Goal: Task Accomplishment & Management: Complete application form

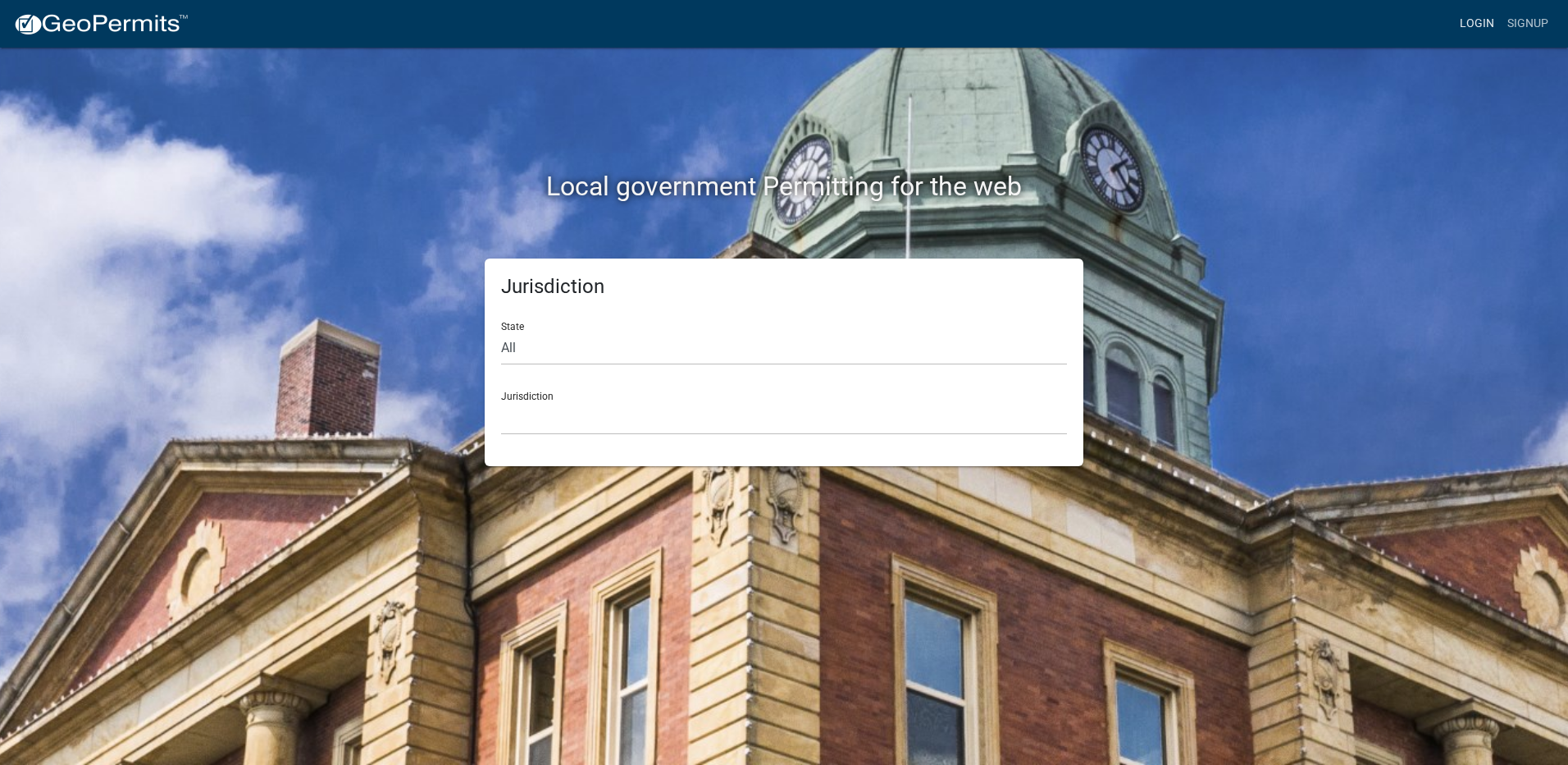
click at [1467, 16] on link "Login" at bounding box center [1477, 23] width 48 height 31
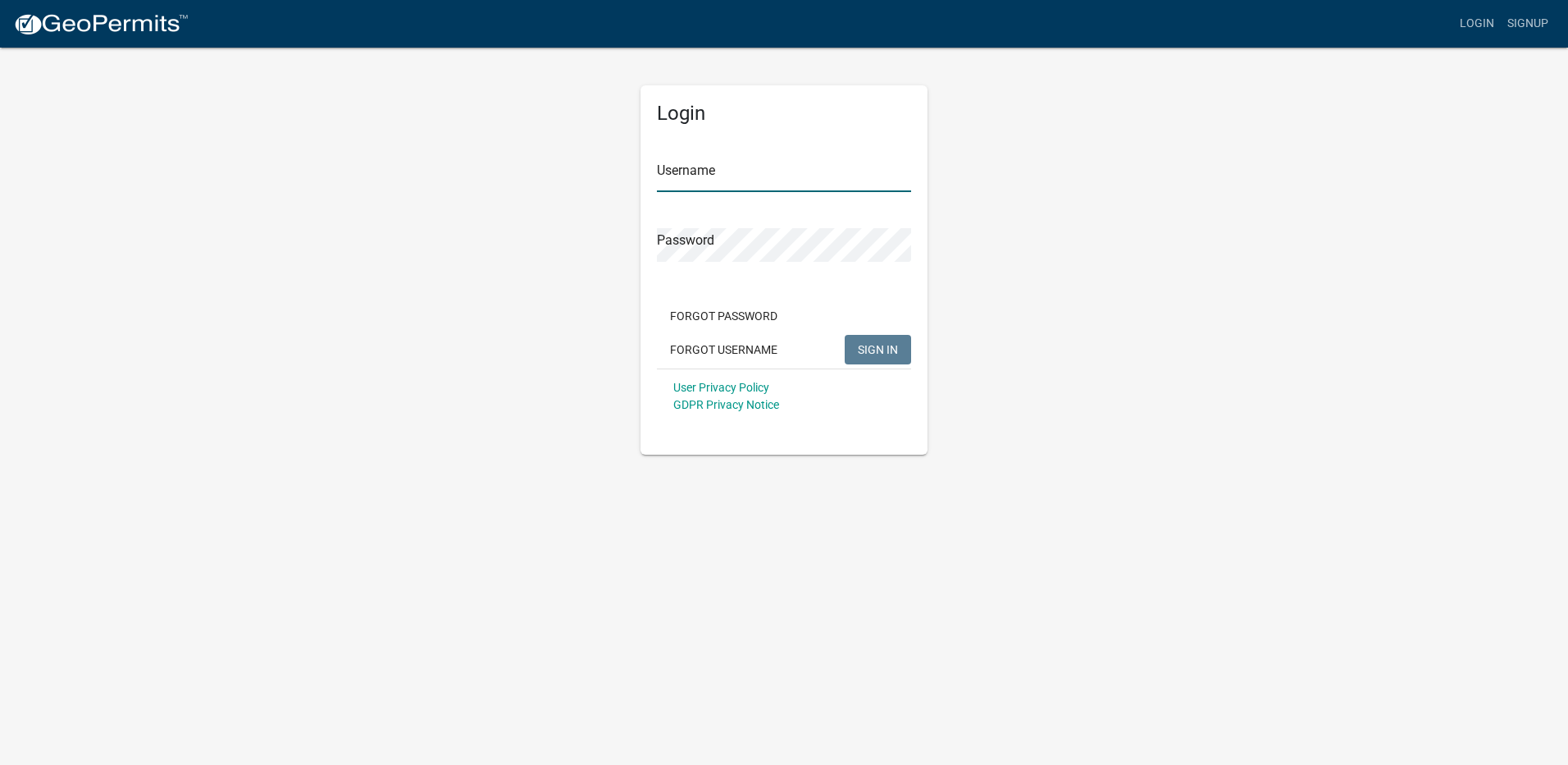
type input "Maeser Plumbing"
click at [872, 359] on button "SIGN IN" at bounding box center [878, 350] width 67 height 29
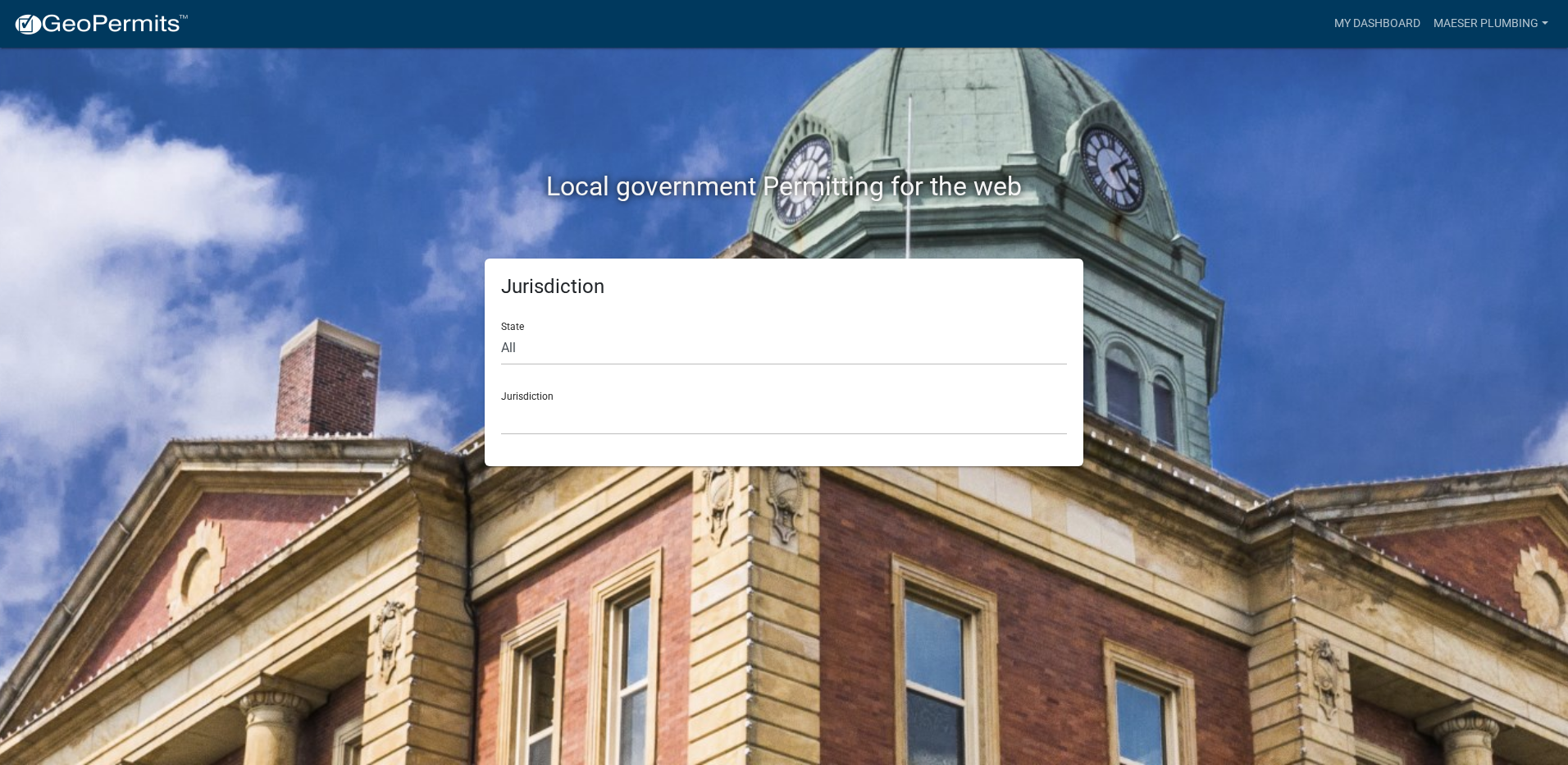
click at [489, 359] on div "Jurisdiction State All [US_STATE] [US_STATE] [US_STATE] [US_STATE] [US_STATE] […" at bounding box center [784, 362] width 598 height 207
click at [523, 357] on select "All [US_STATE] [US_STATE] [US_STATE] [US_STATE] [US_STATE] [US_STATE] [US_STATE…" at bounding box center [784, 348] width 566 height 34
select select "[US_STATE]"
click at [501, 331] on select "All [US_STATE] [US_STATE] [US_STATE] [US_STATE] [US_STATE] [US_STATE] [US_STATE…" at bounding box center [784, 348] width 566 height 34
click at [551, 415] on select "City of [GEOGRAPHIC_DATA], [US_STATE] City of [GEOGRAPHIC_DATA], [US_STATE] Cit…" at bounding box center [784, 418] width 566 height 34
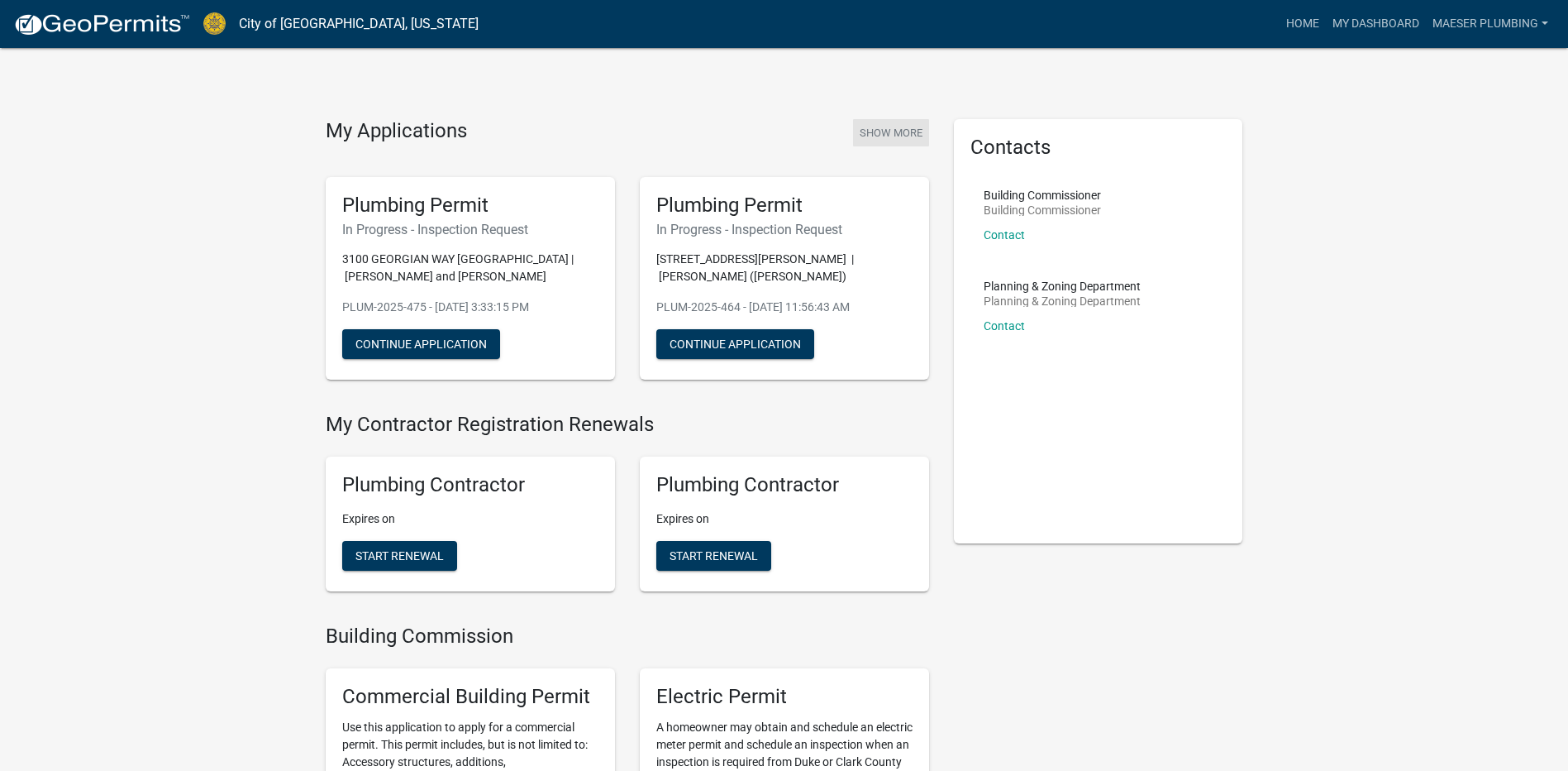
click at [891, 132] on button "Show More" at bounding box center [891, 132] width 76 height 27
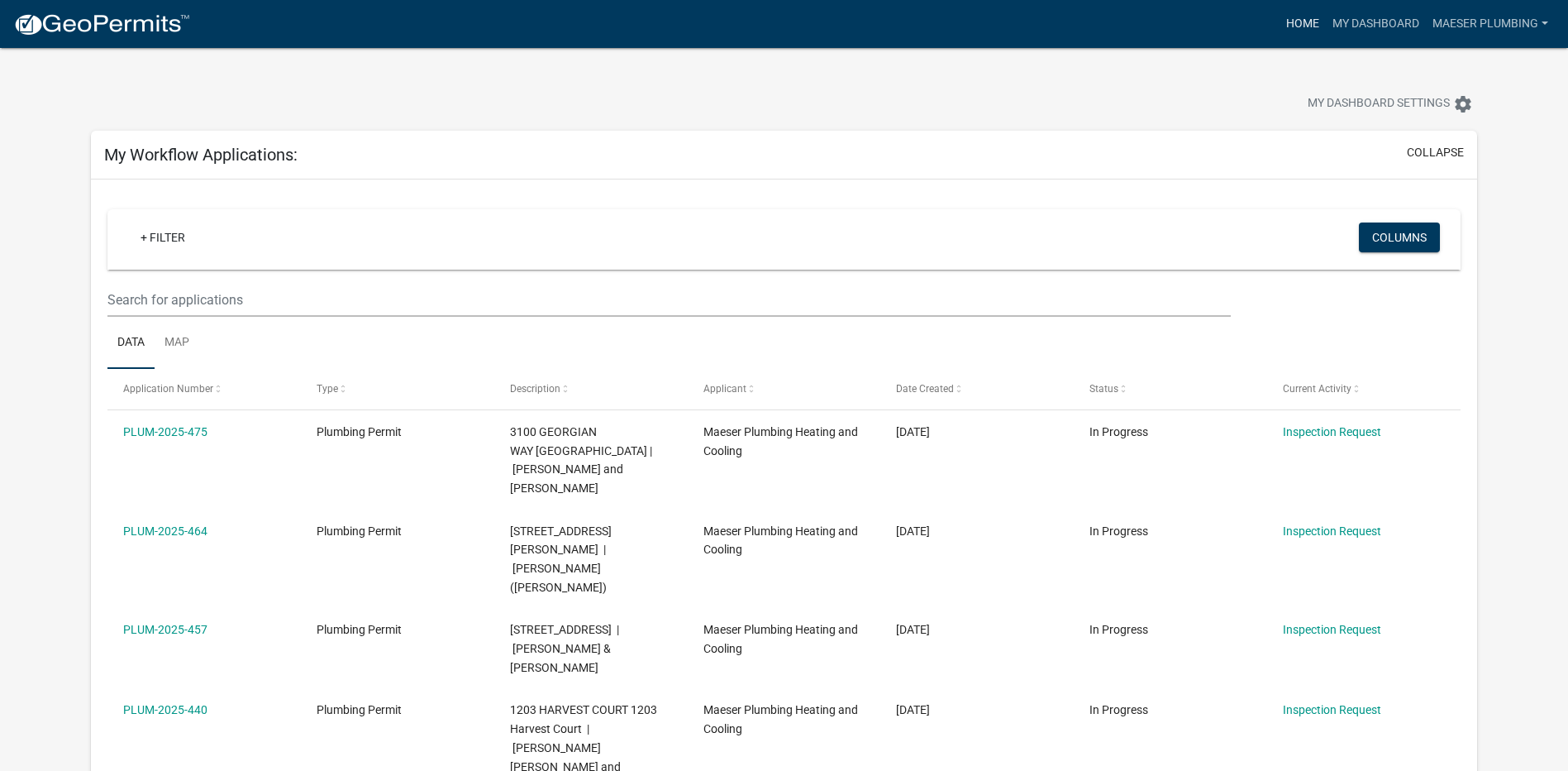
click at [1286, 28] on link "Home" at bounding box center [1302, 24] width 46 height 31
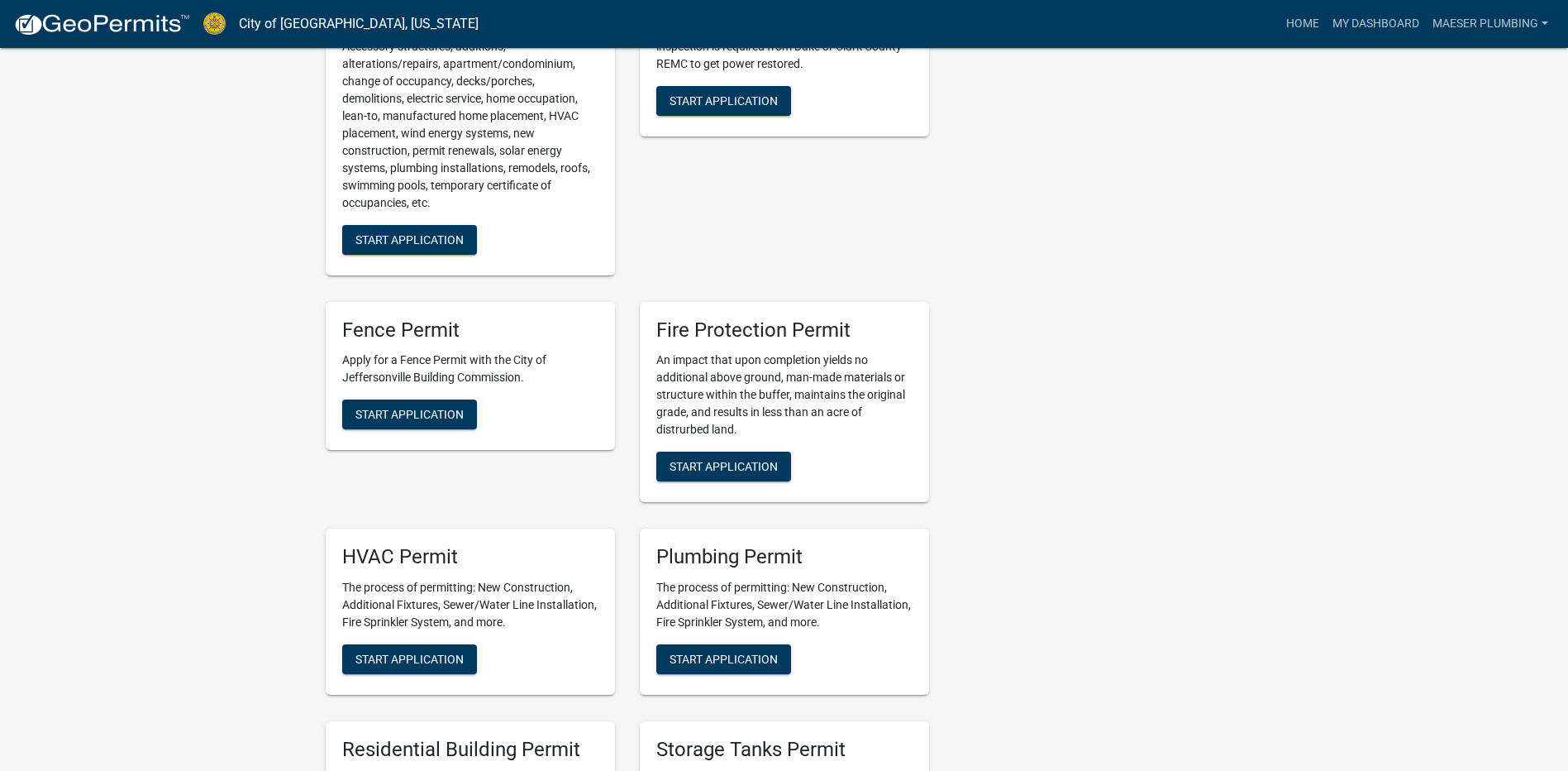
scroll to position [744, 0]
